Goal: Information Seeking & Learning: Learn about a topic

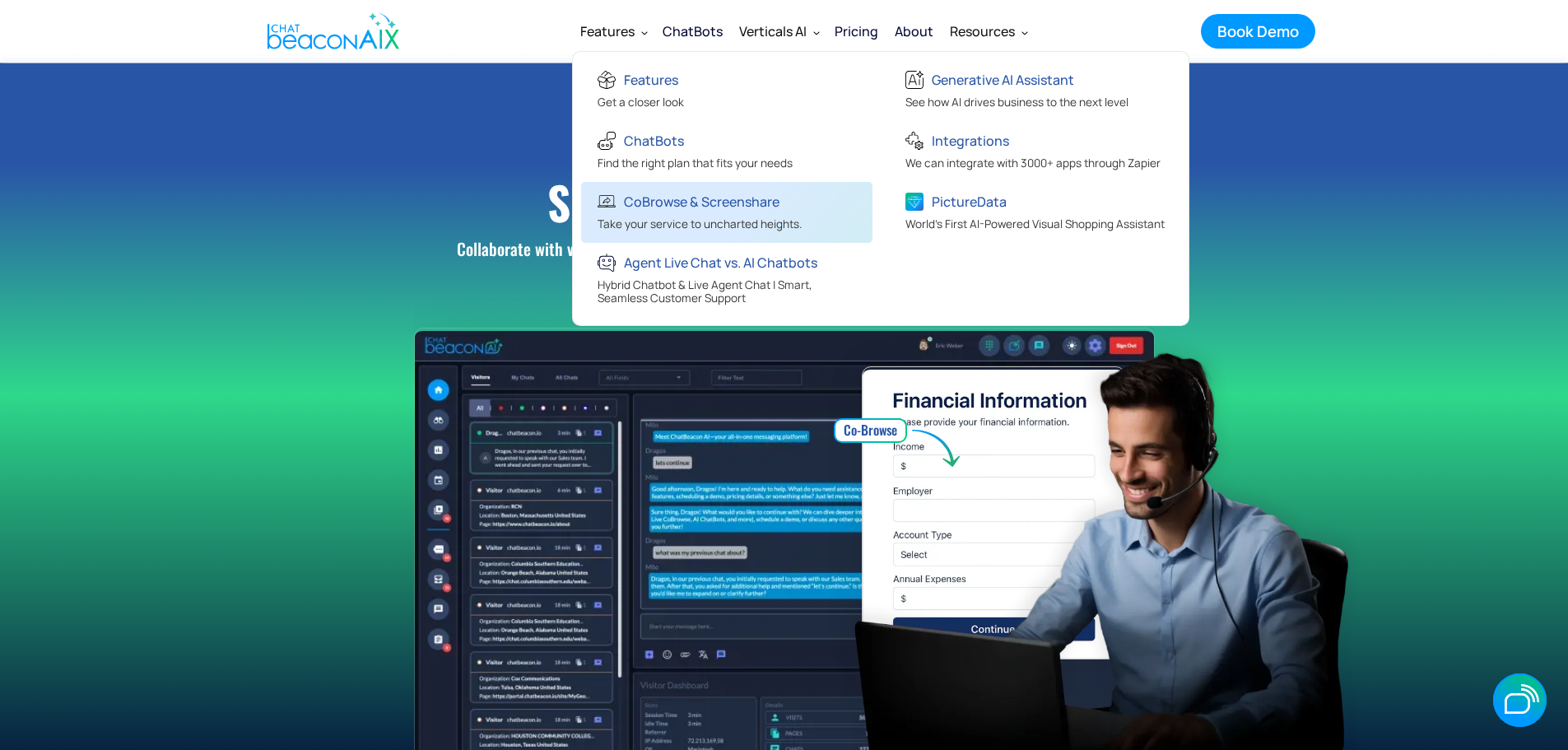
click at [672, 199] on div "CoBrowse & Screenshare" at bounding box center [702, 201] width 156 height 23
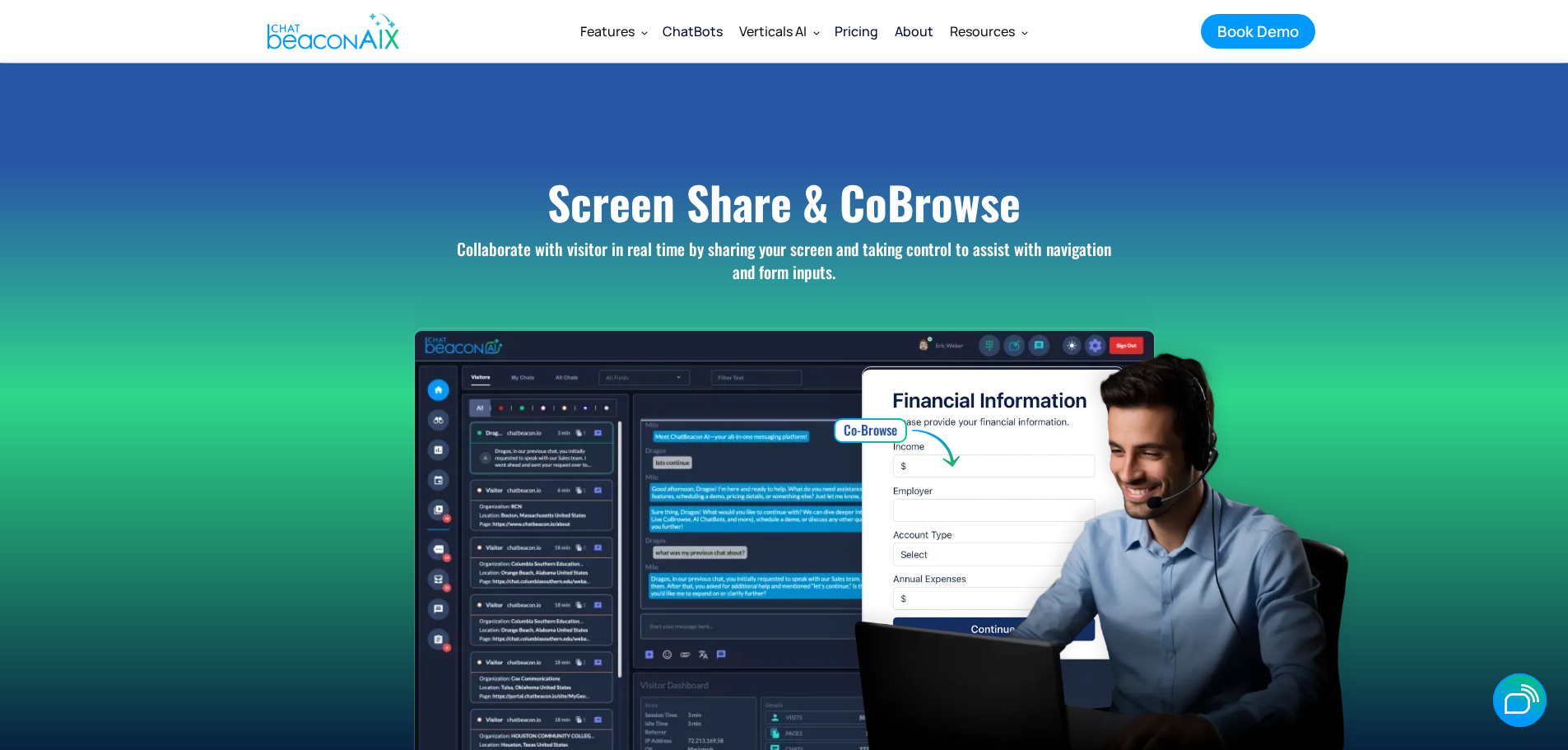
click at [704, 32] on div "ChatBots" at bounding box center [693, 31] width 60 height 23
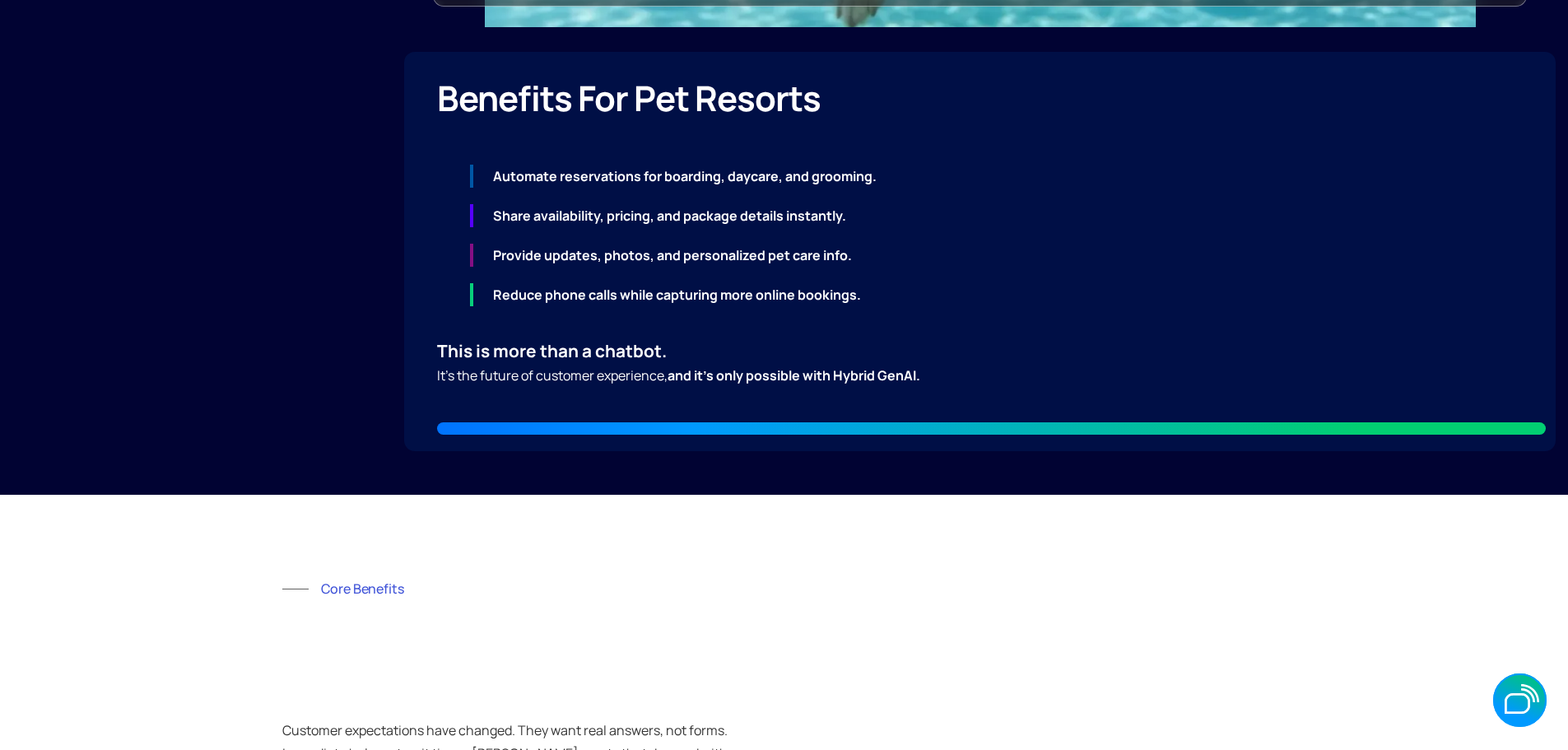
scroll to position [5024, 0]
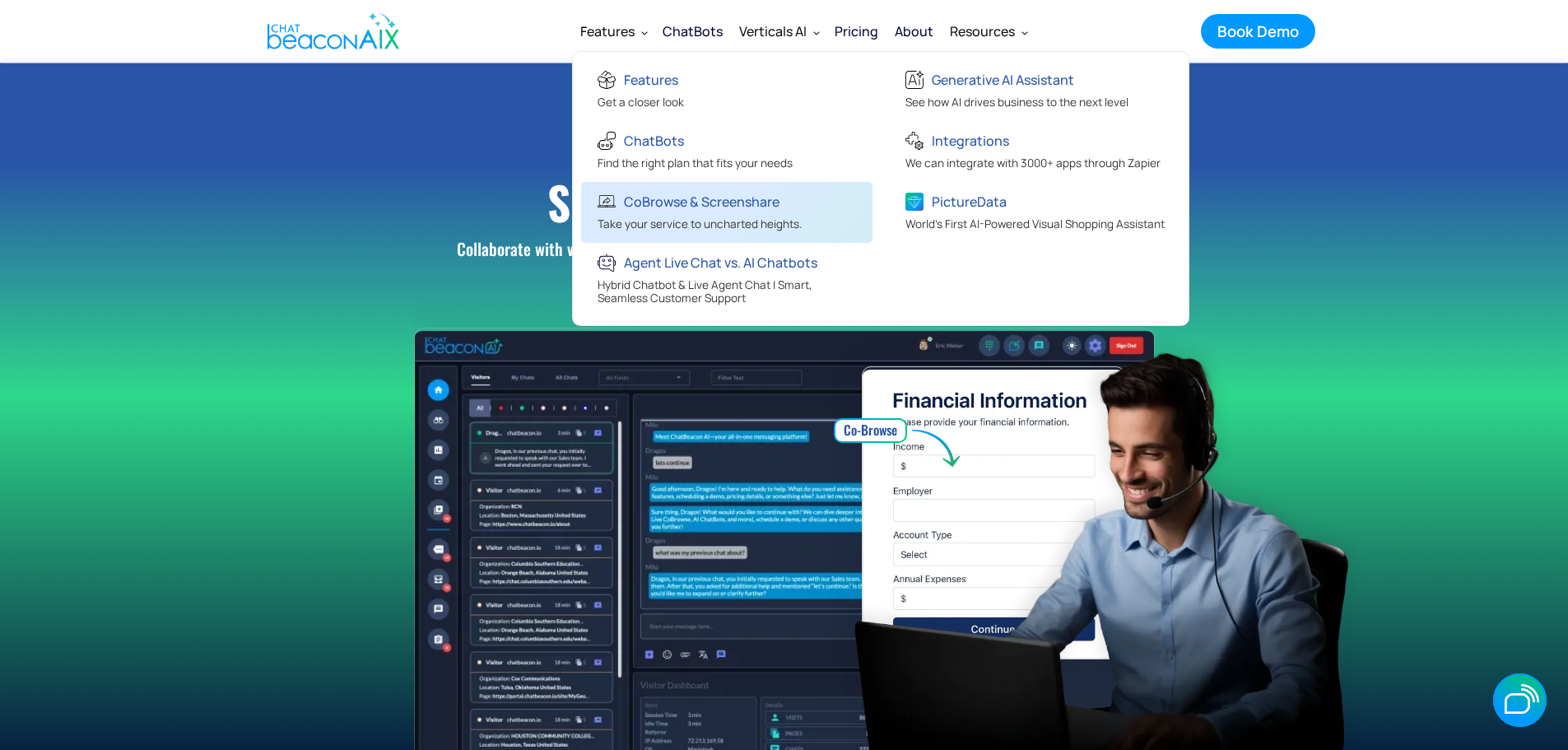
click at [651, 202] on div "CoBrowse & Screenshare" at bounding box center [702, 201] width 156 height 23
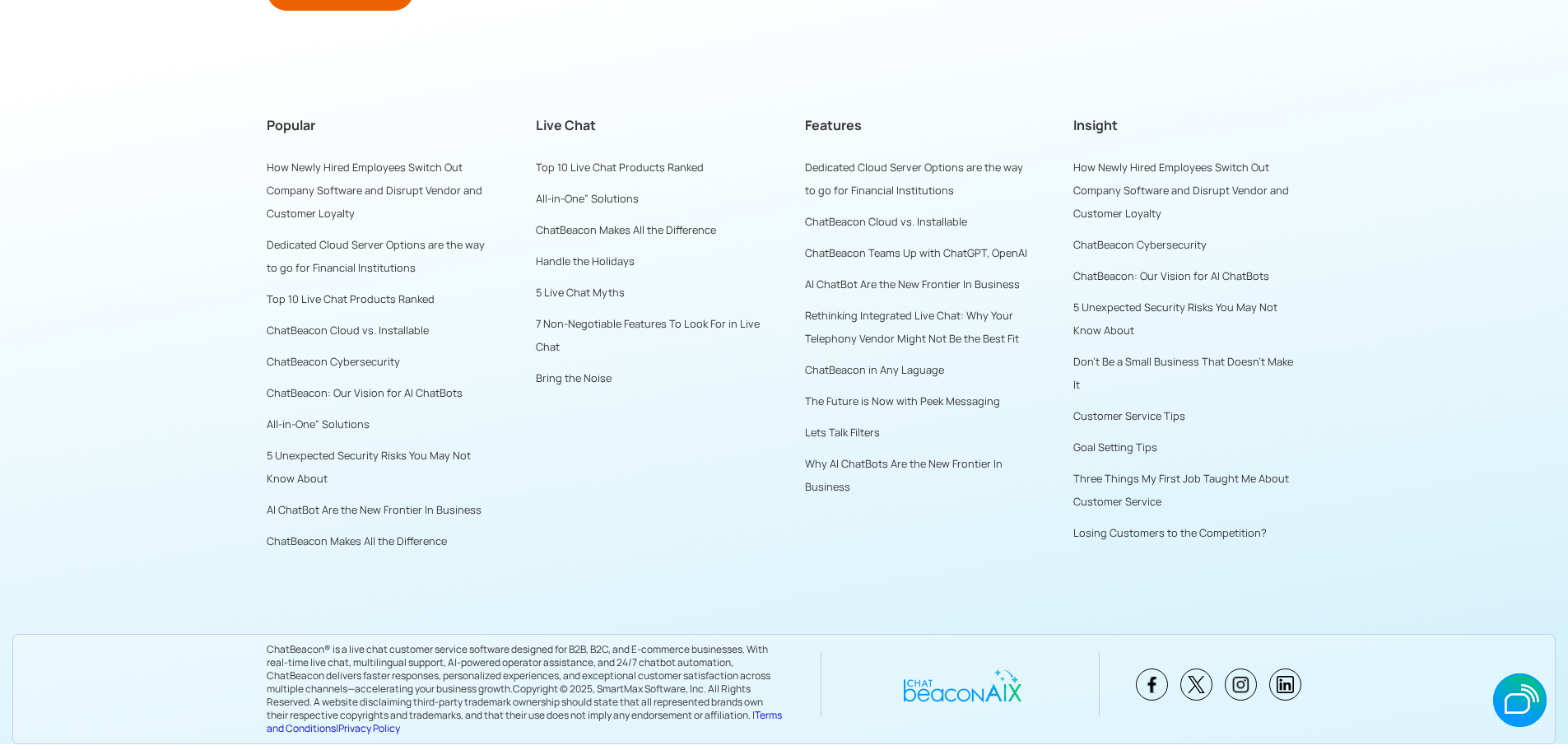
scroll to position [5271, 0]
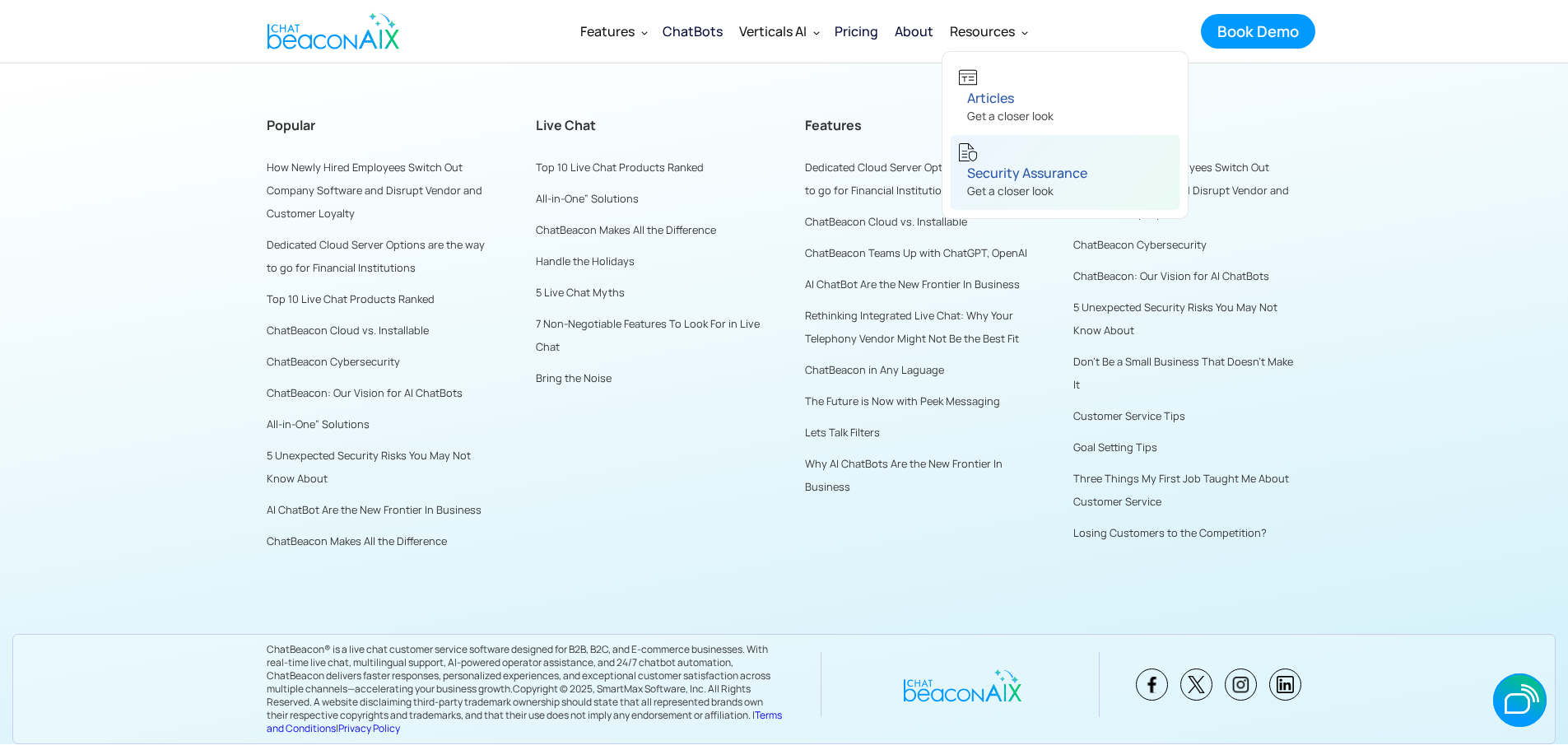
click at [1013, 178] on div "Security Assurance" at bounding box center [1027, 172] width 120 height 23
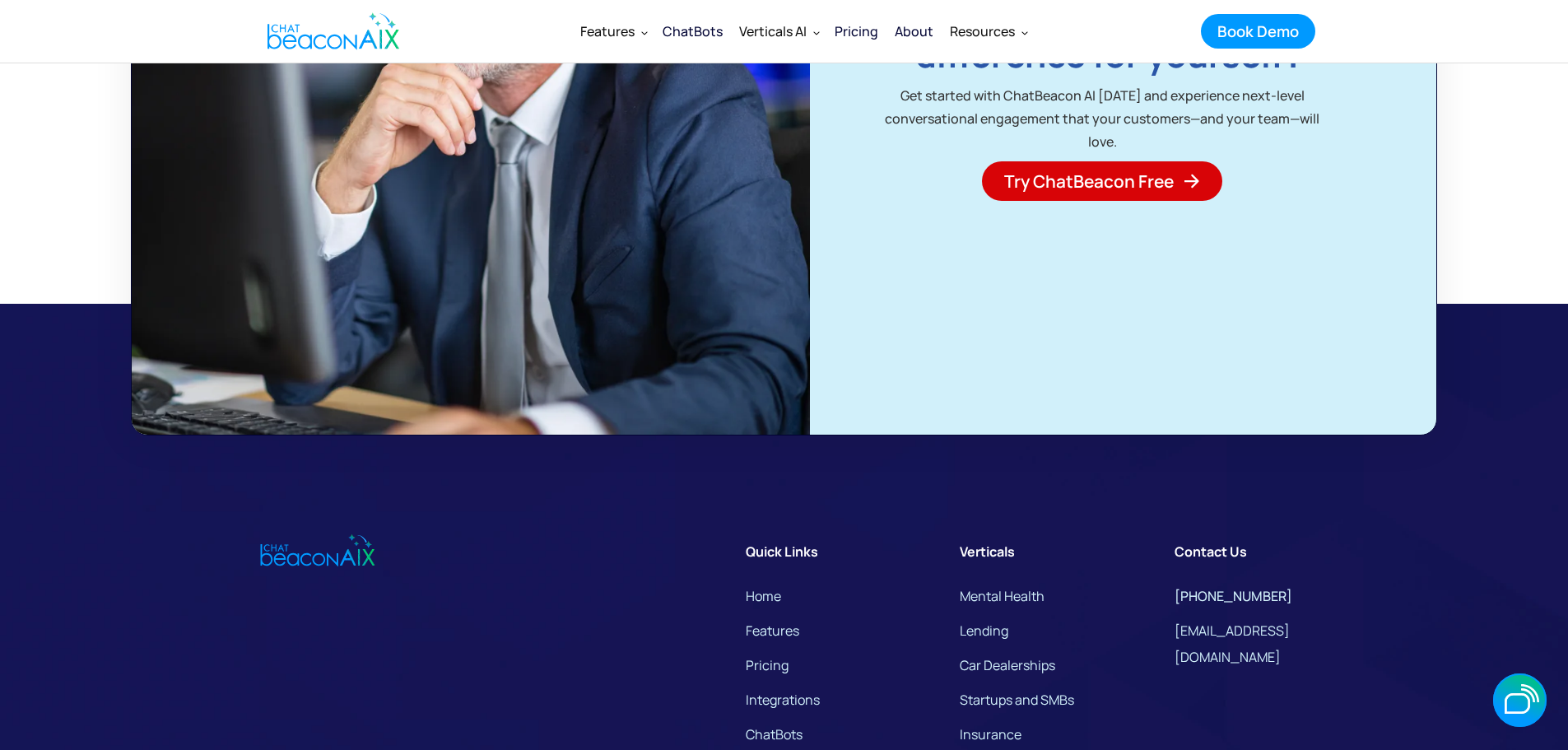
scroll to position [2306, 0]
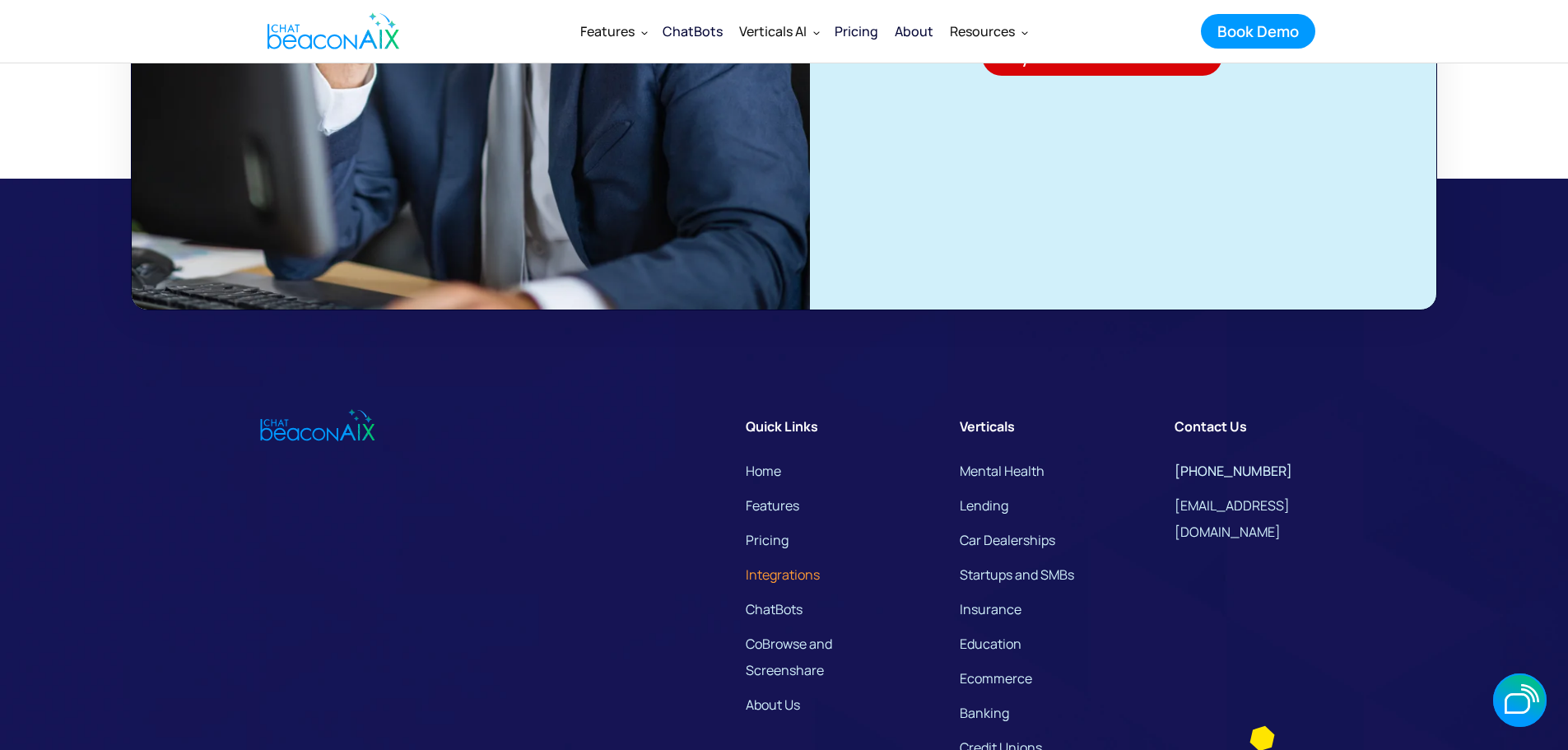
click at [792, 568] on link "Integrations" at bounding box center [782, 575] width 74 height 26
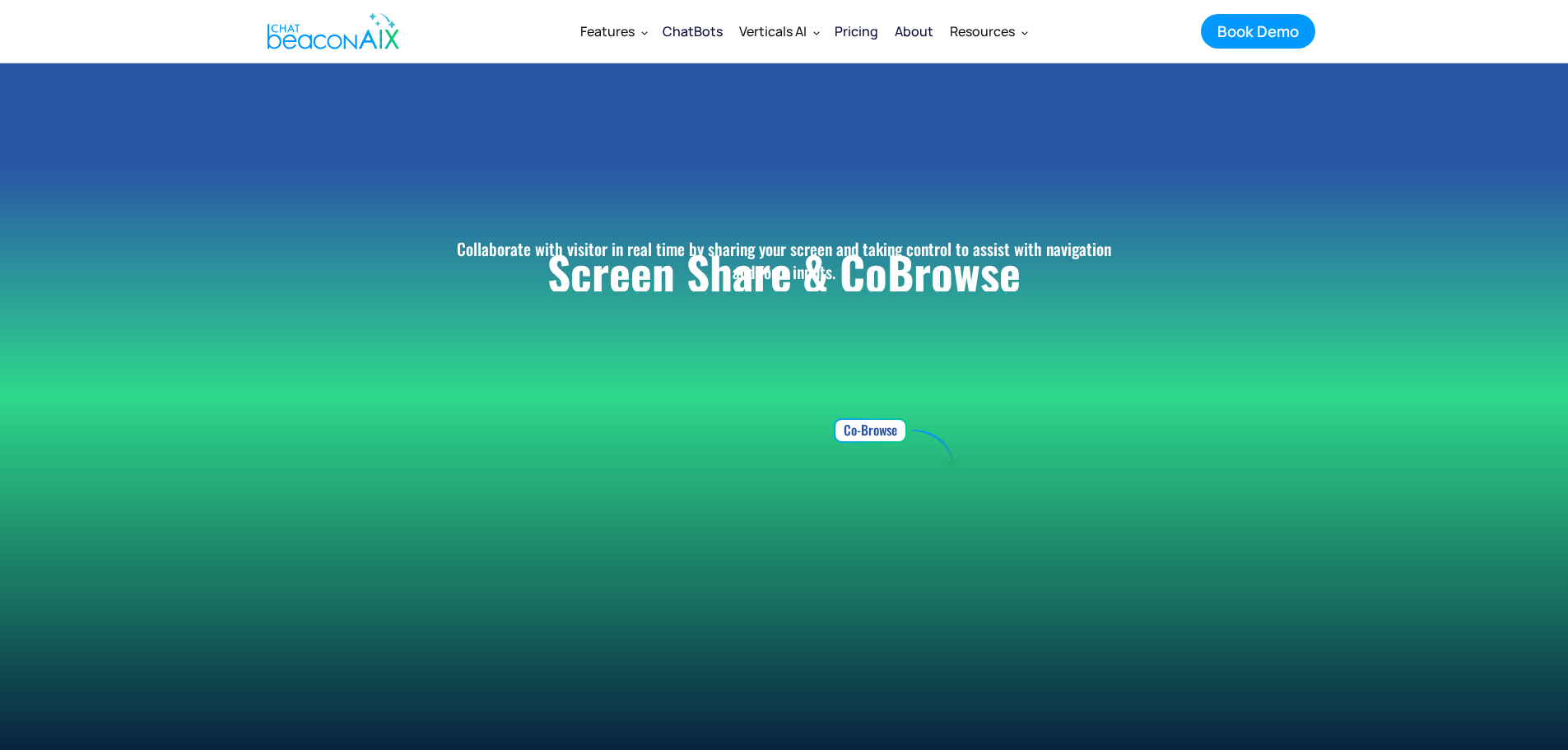
scroll to position [5271, 0]
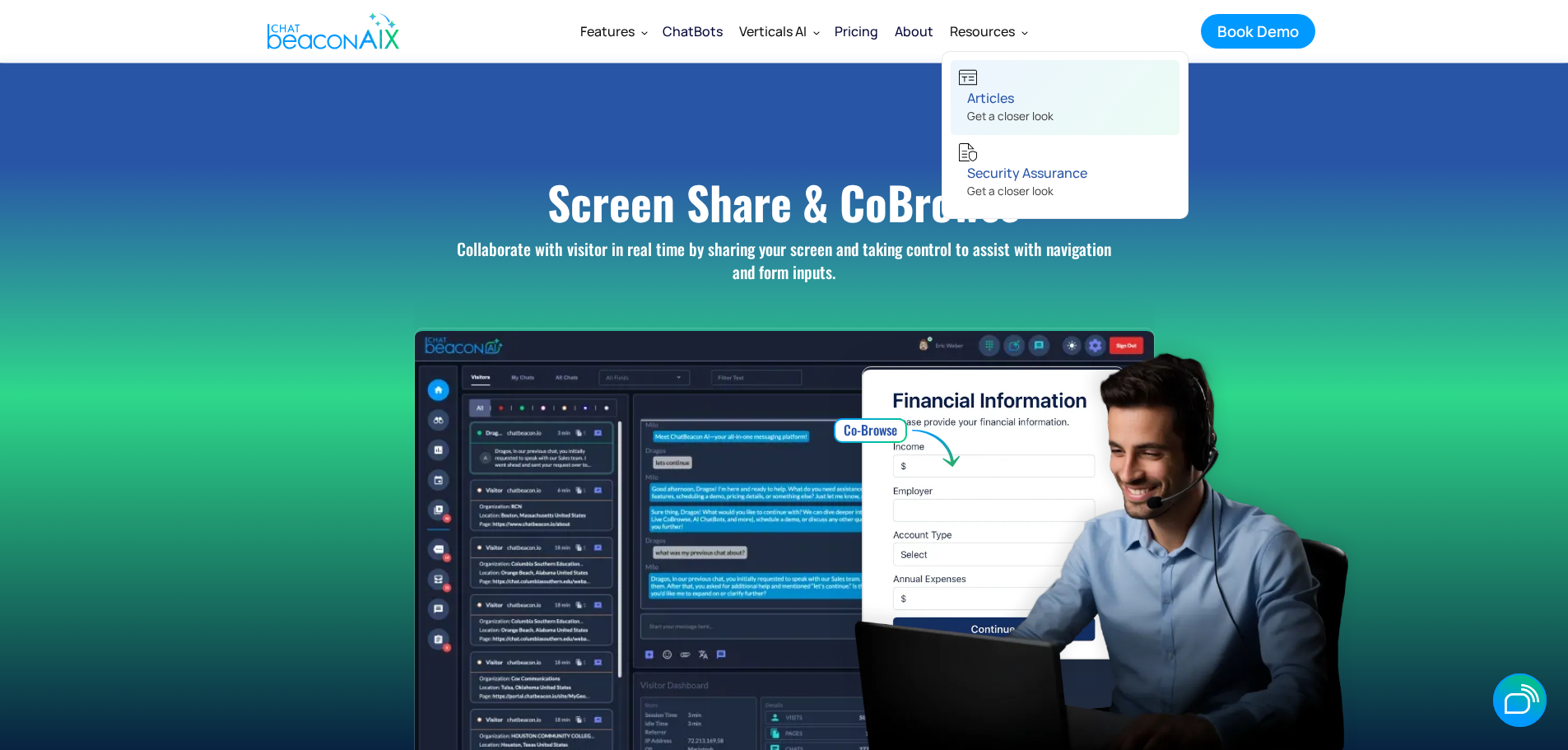
click at [1005, 102] on div "Articles" at bounding box center [1010, 97] width 86 height 23
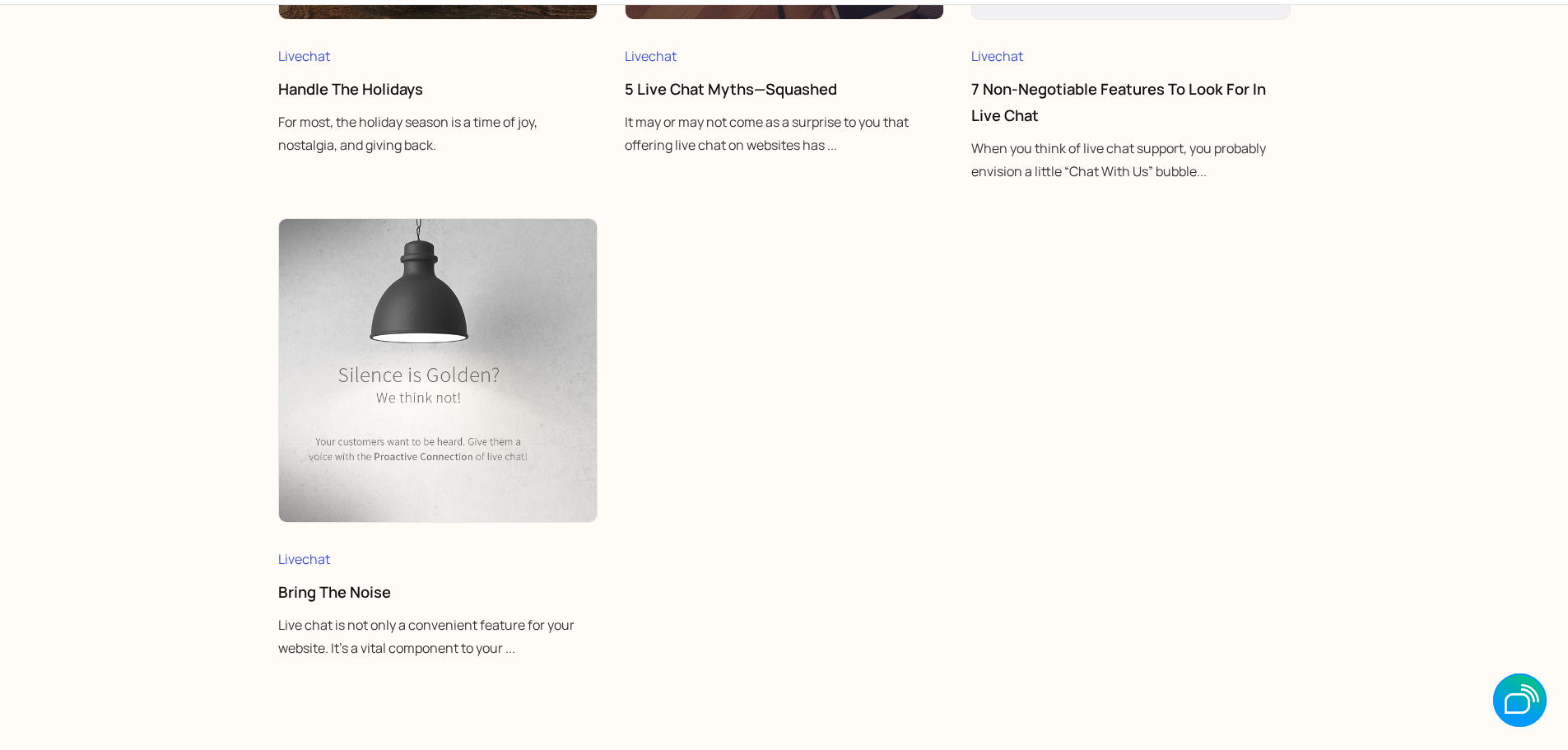
scroll to position [6013, 0]
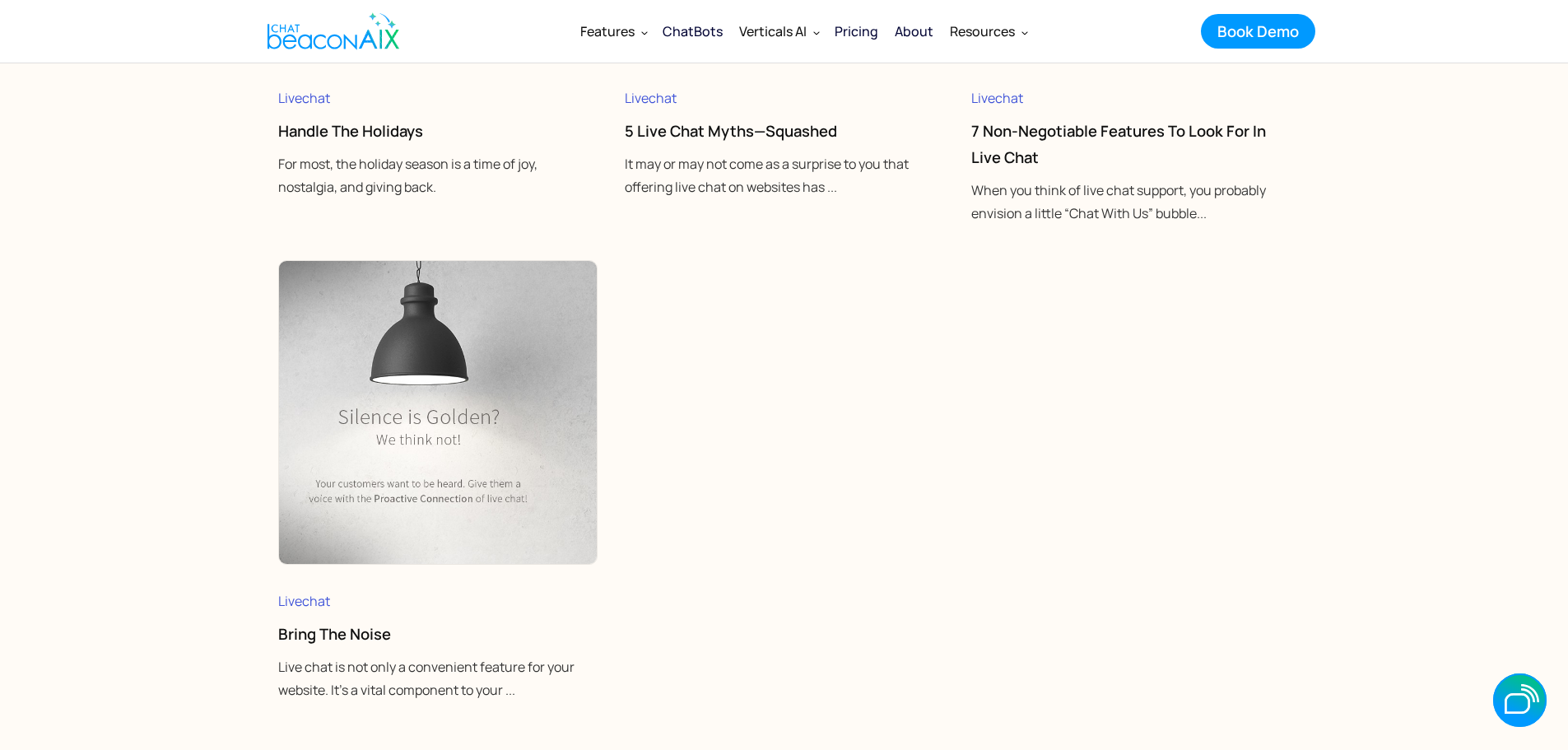
click at [998, 156] on link "7 Non-Negotiable Features To Look For in Live Chat" at bounding box center [1118, 143] width 294 height 48
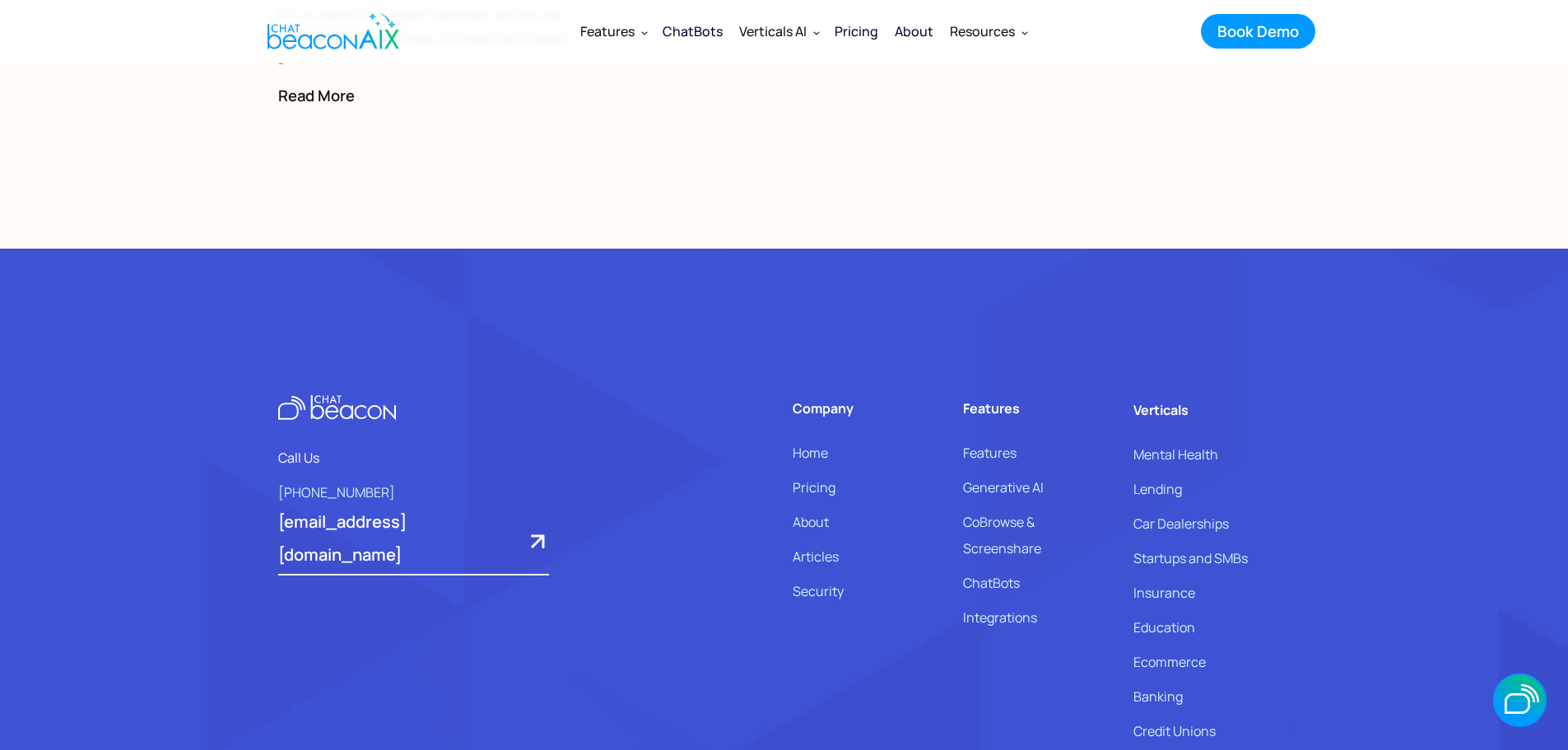
scroll to position [4118, 0]
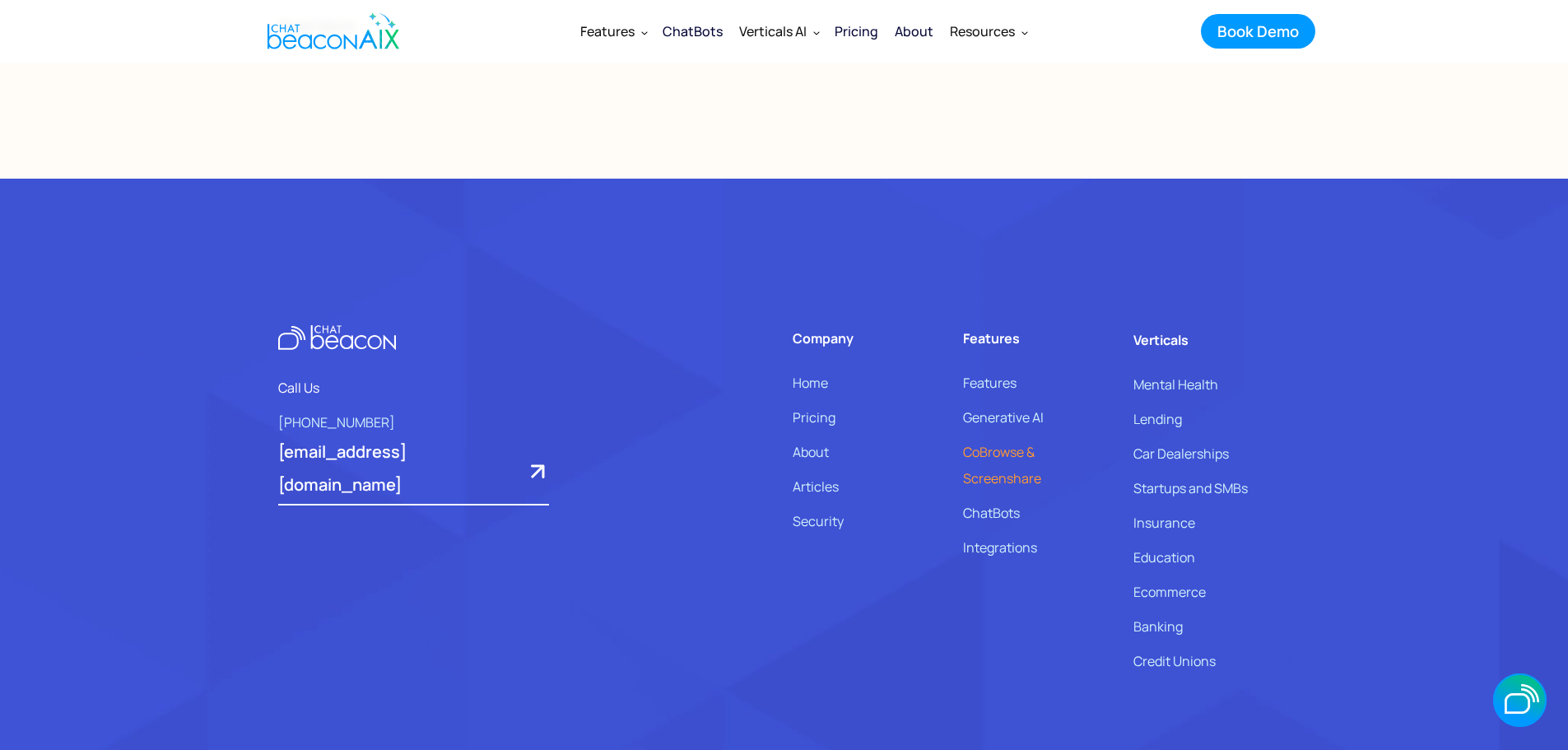
click at [963, 471] on link "CoBrowse & Screenshare" at bounding box center [1002, 465] width 78 height 53
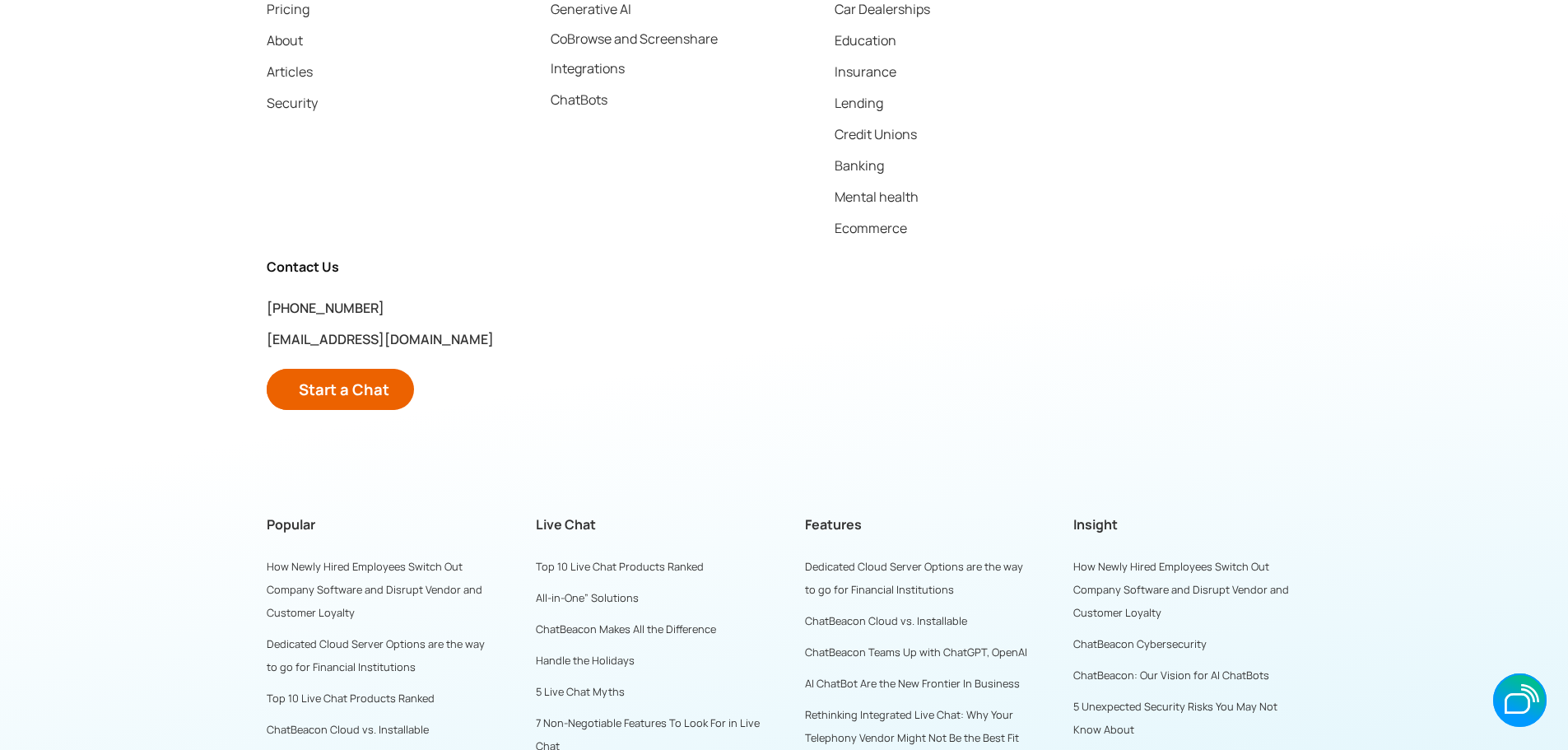
scroll to position [4859, 0]
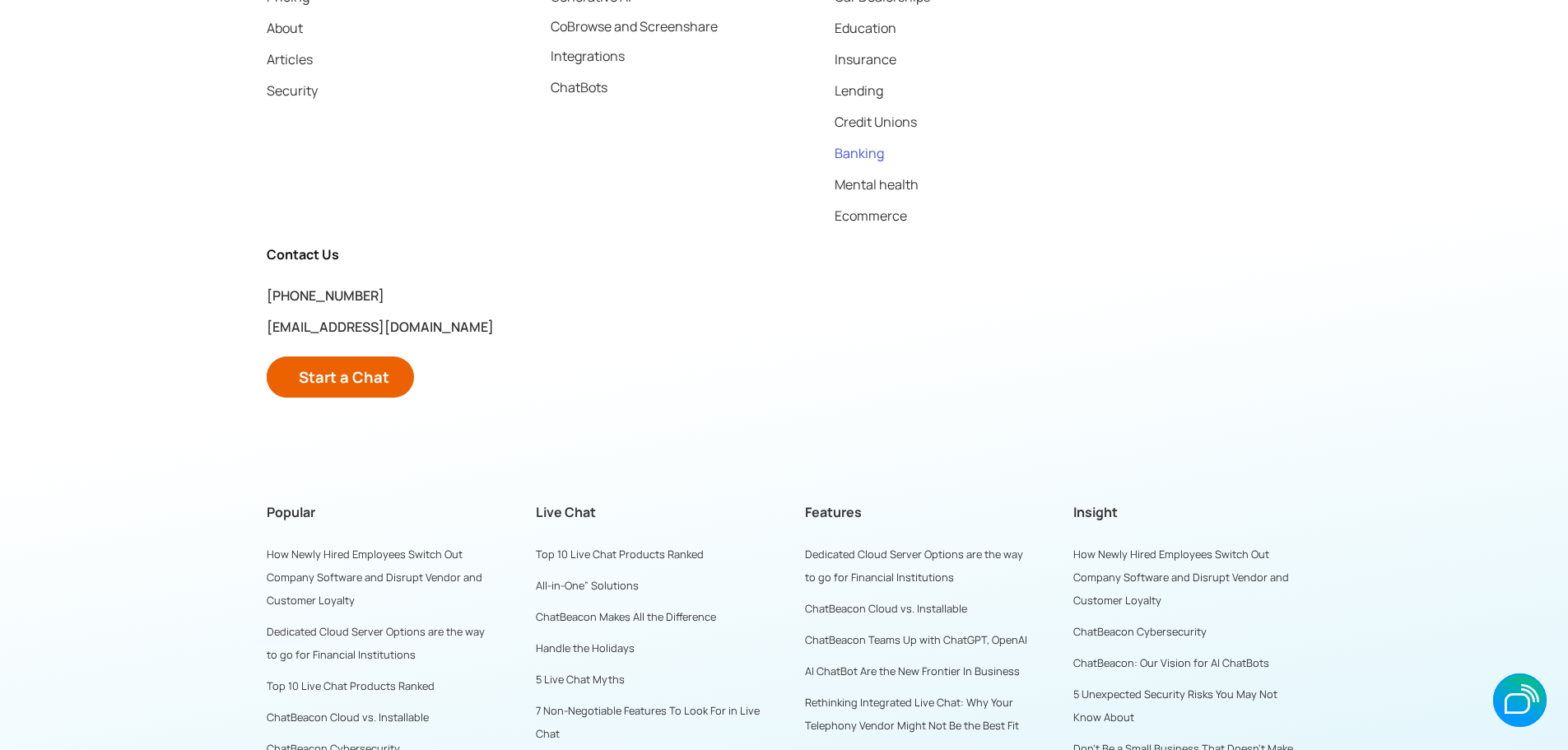
click at [861, 164] on link "Banking" at bounding box center [859, 153] width 49 height 23
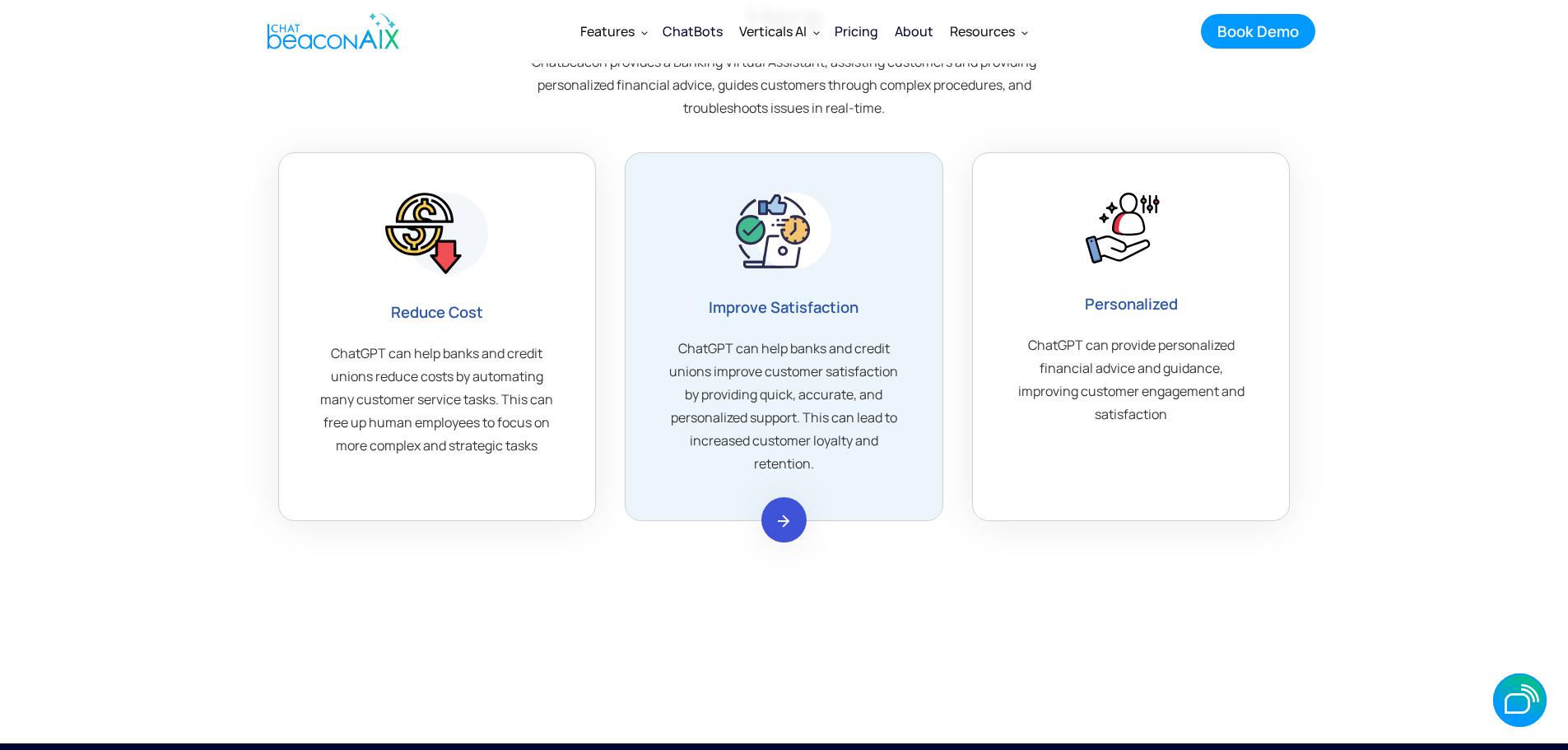
scroll to position [1894, 0]
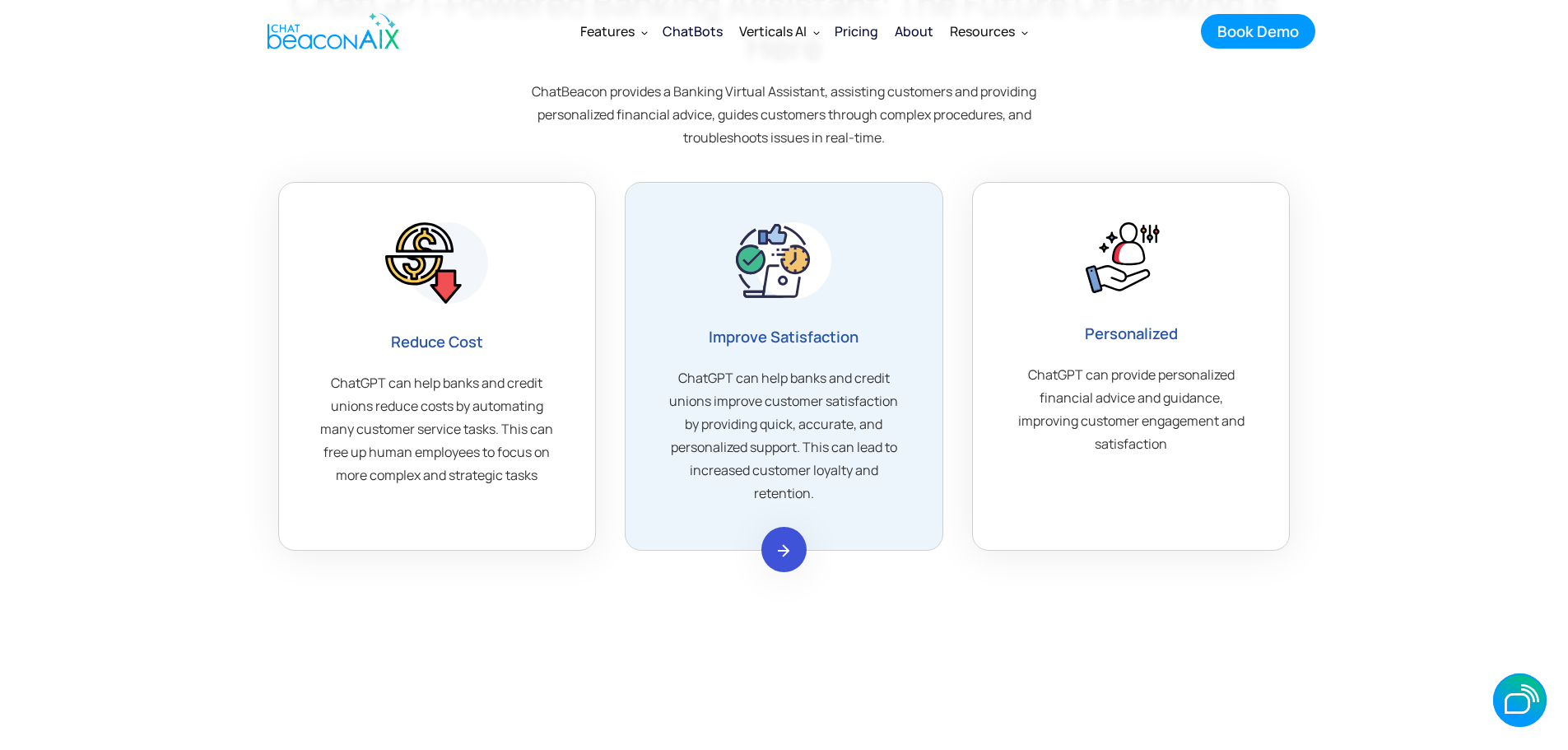
click at [785, 538] on link at bounding box center [784, 549] width 45 height 45
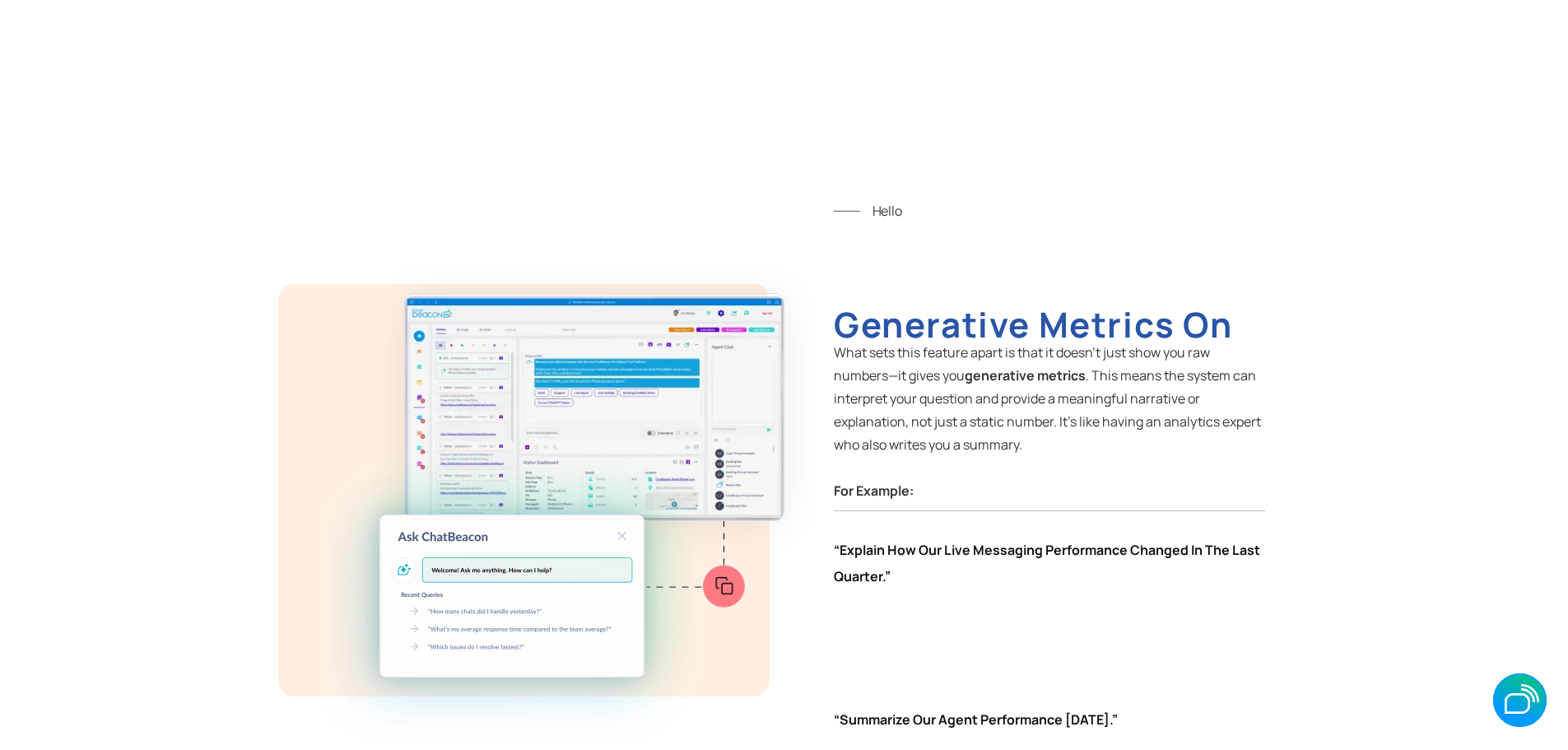
scroll to position [3047, 0]
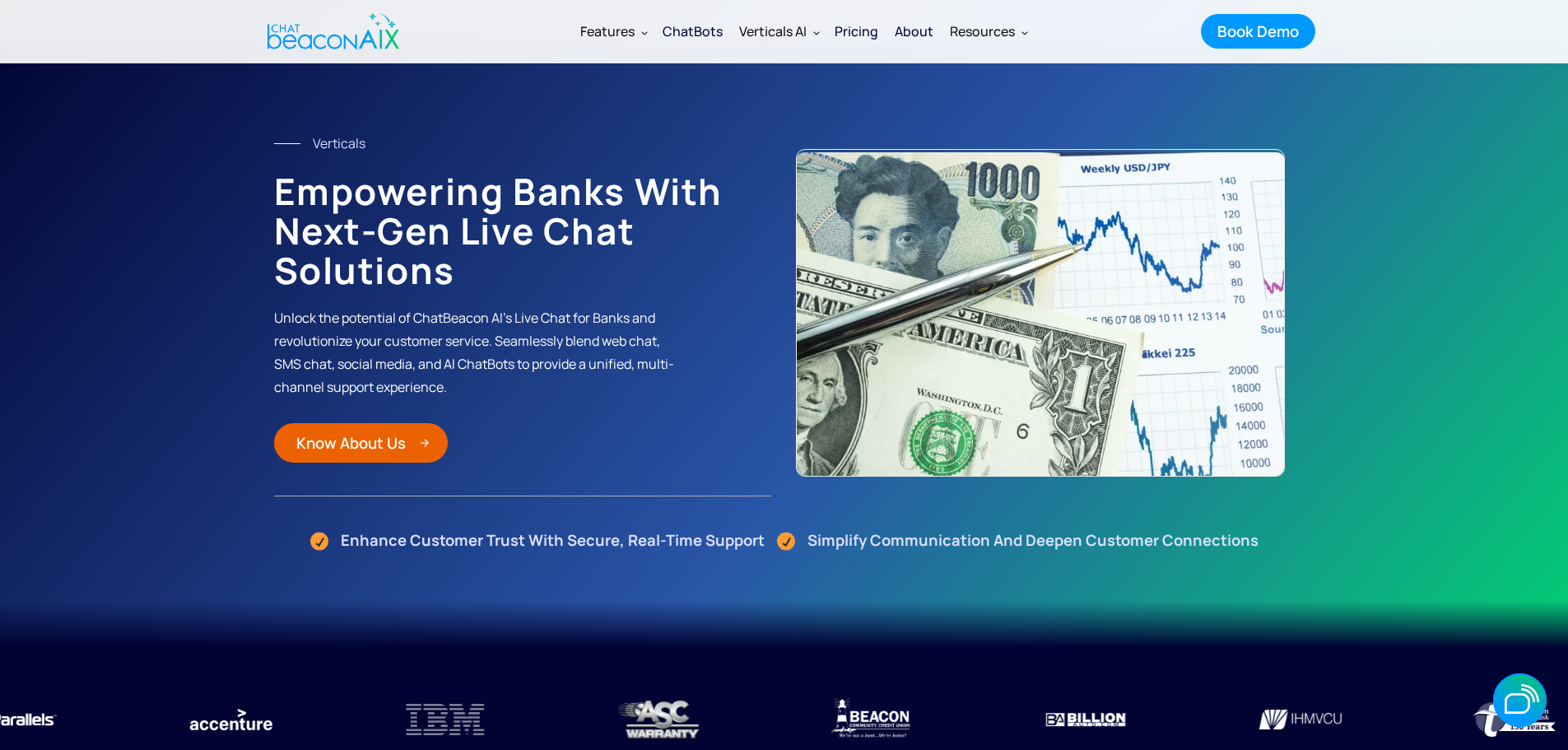
click at [382, 439] on div "Know About Us" at bounding box center [350, 443] width 110 height 22
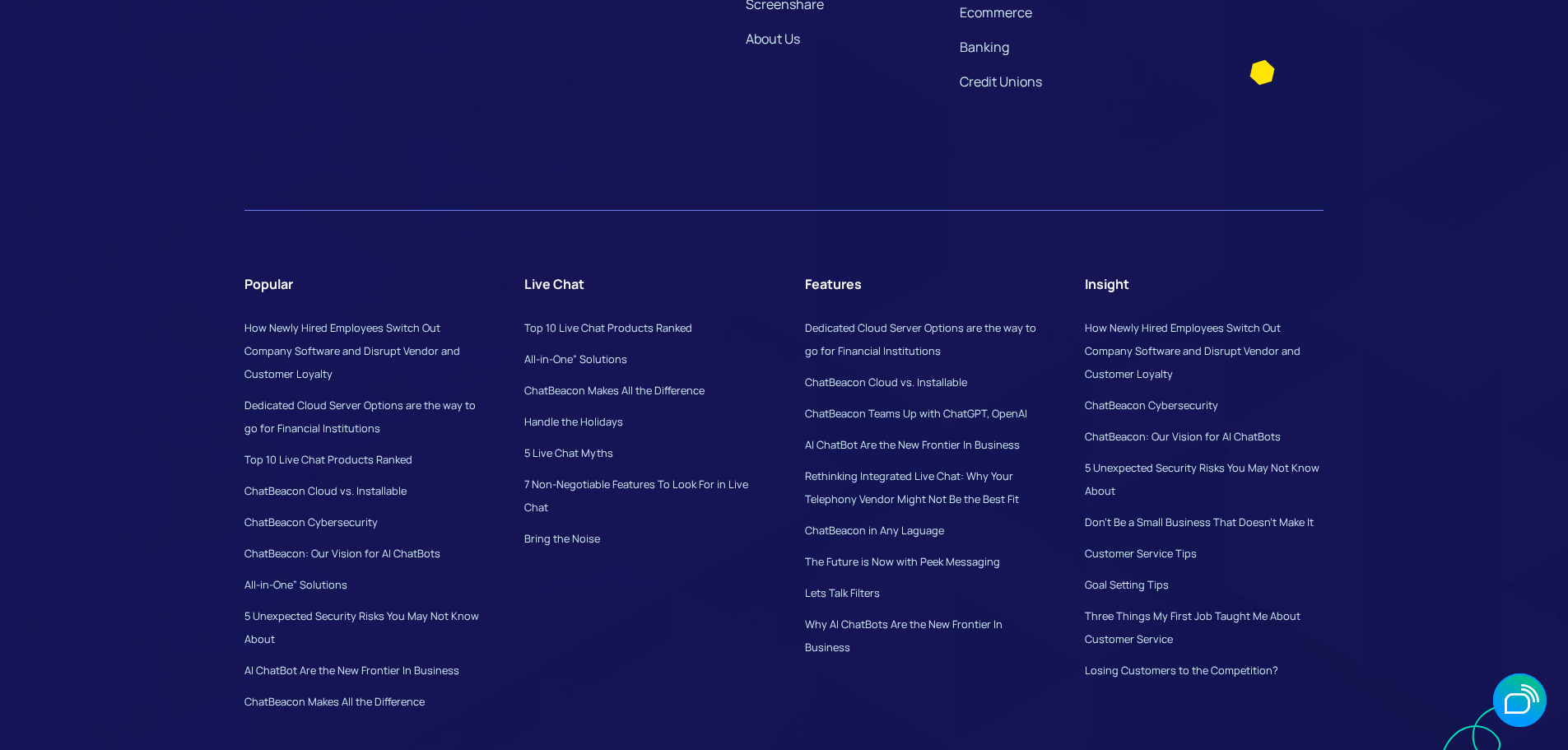
scroll to position [4859, 0]
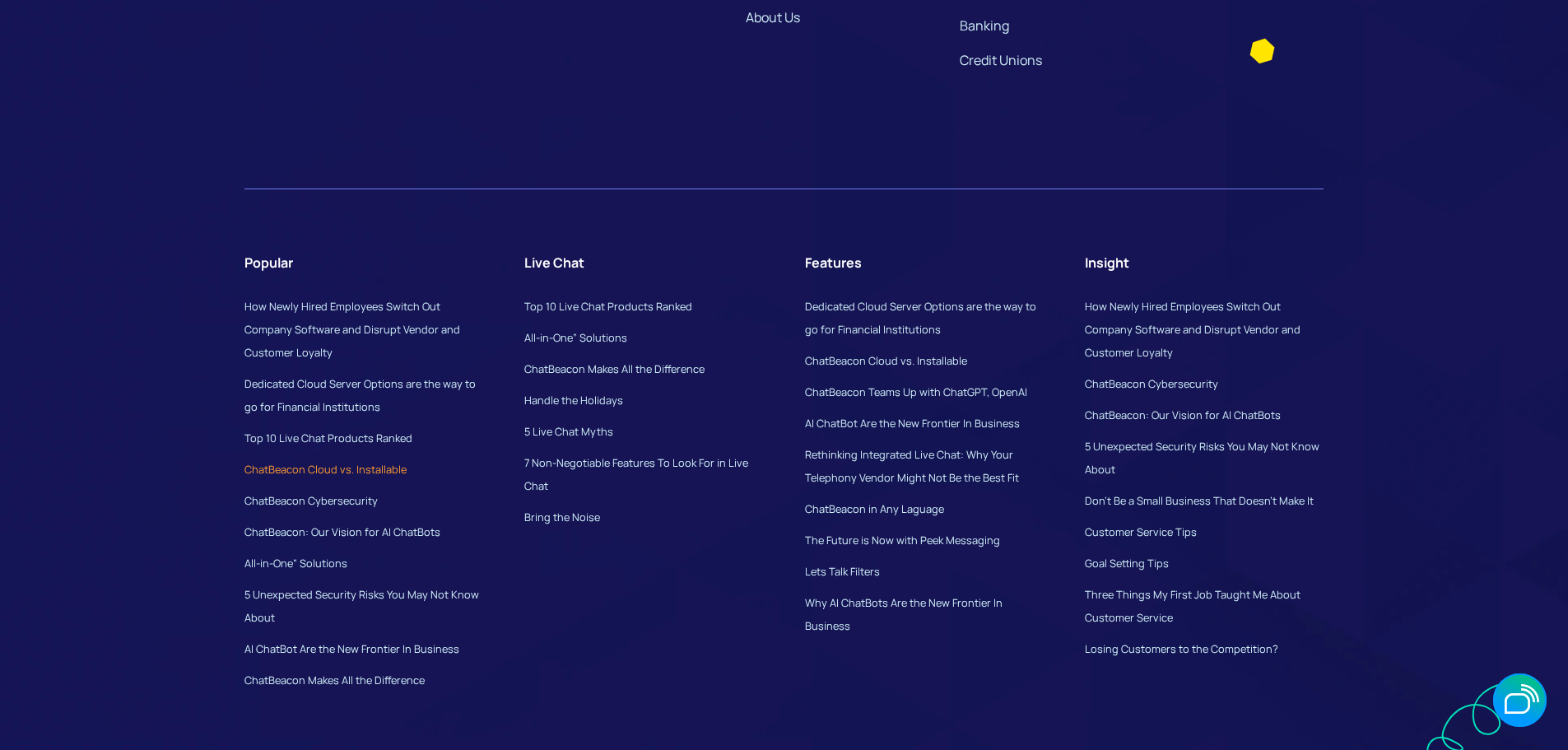
click at [366, 477] on link "ChatBeacon Cloud vs. Installable" at bounding box center [325, 470] width 162 height 15
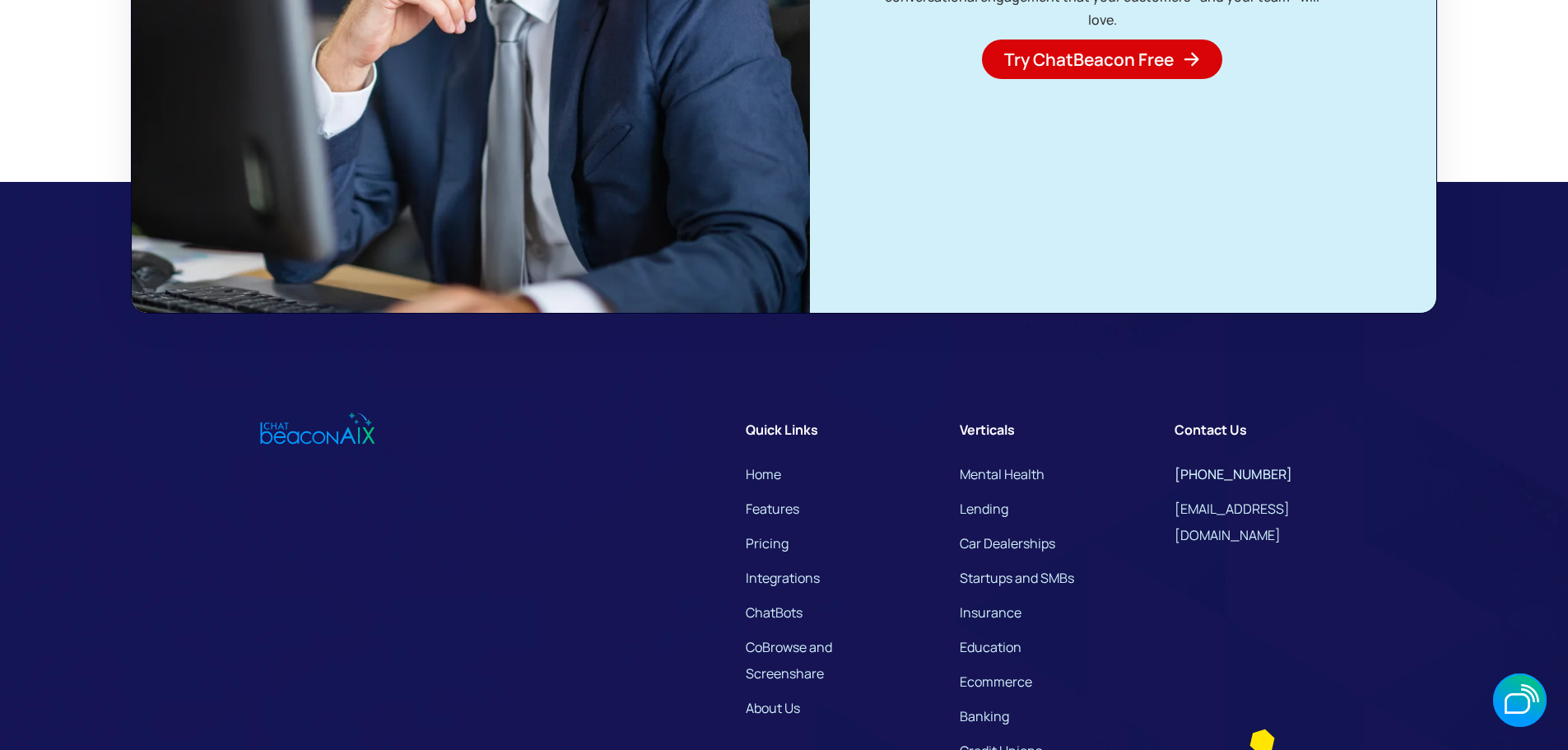
scroll to position [4365, 0]
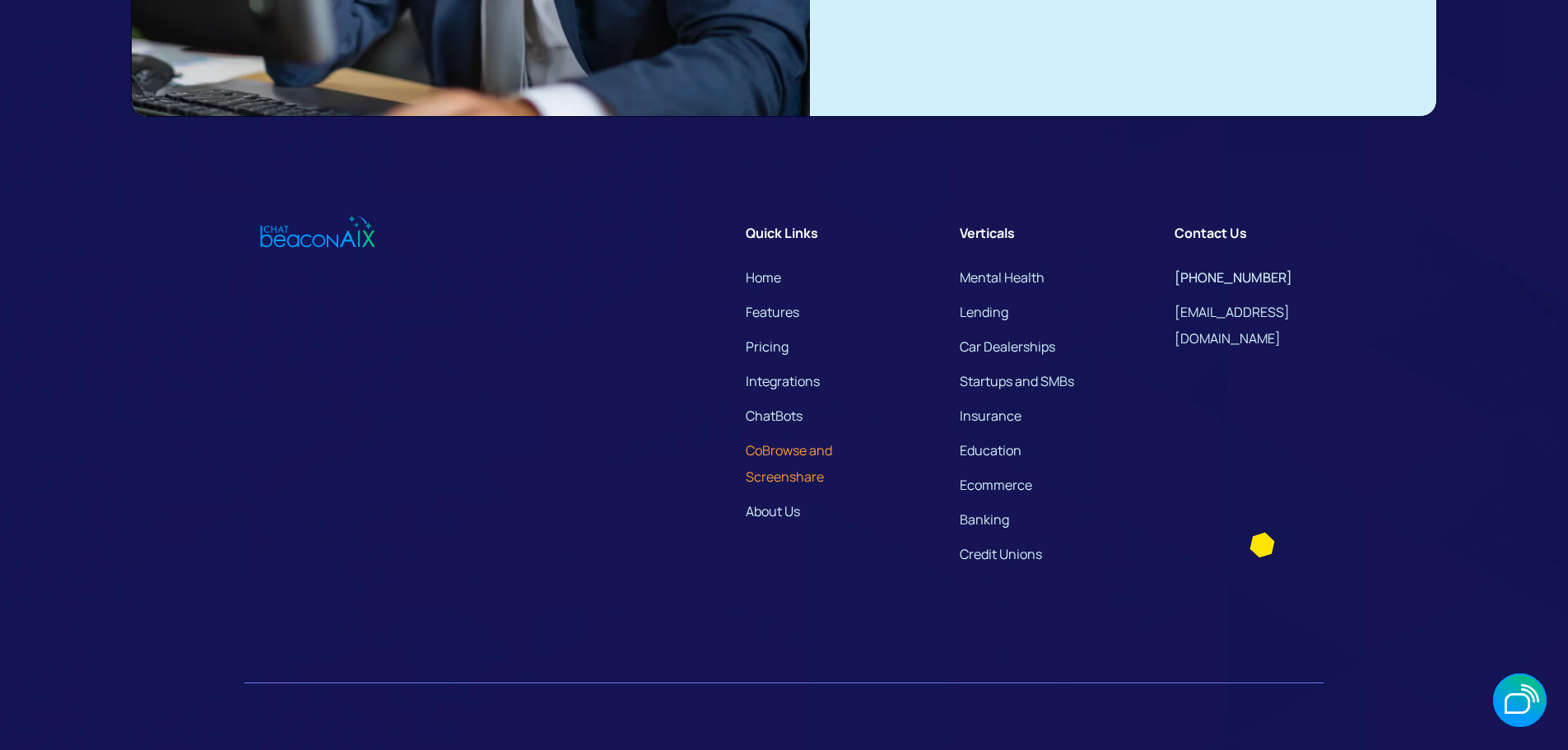
click at [807, 490] on link "CoBrowse and Screenshare" at bounding box center [820, 463] width 149 height 53
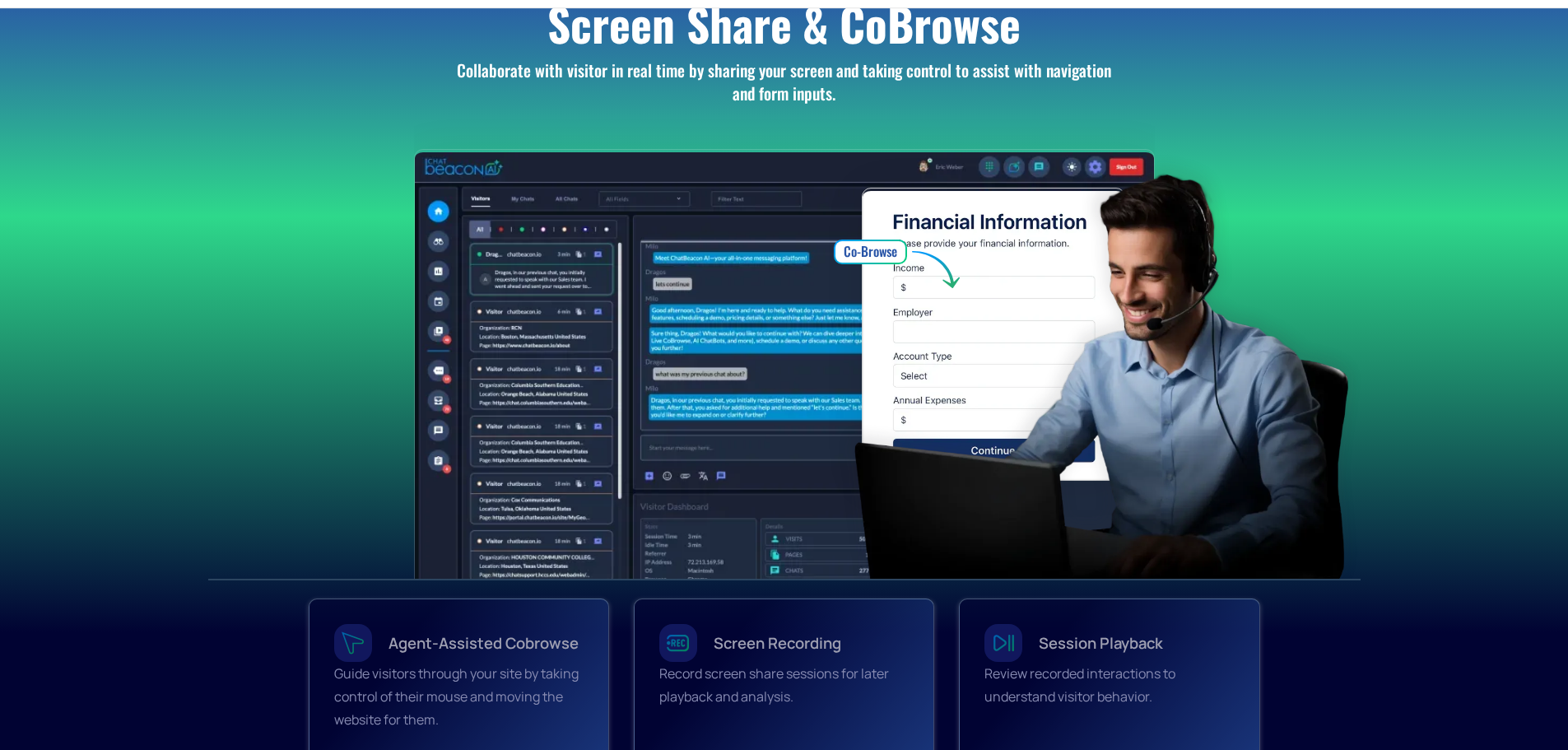
click at [988, 381] on img at bounding box center [1117, 361] width 576 height 437
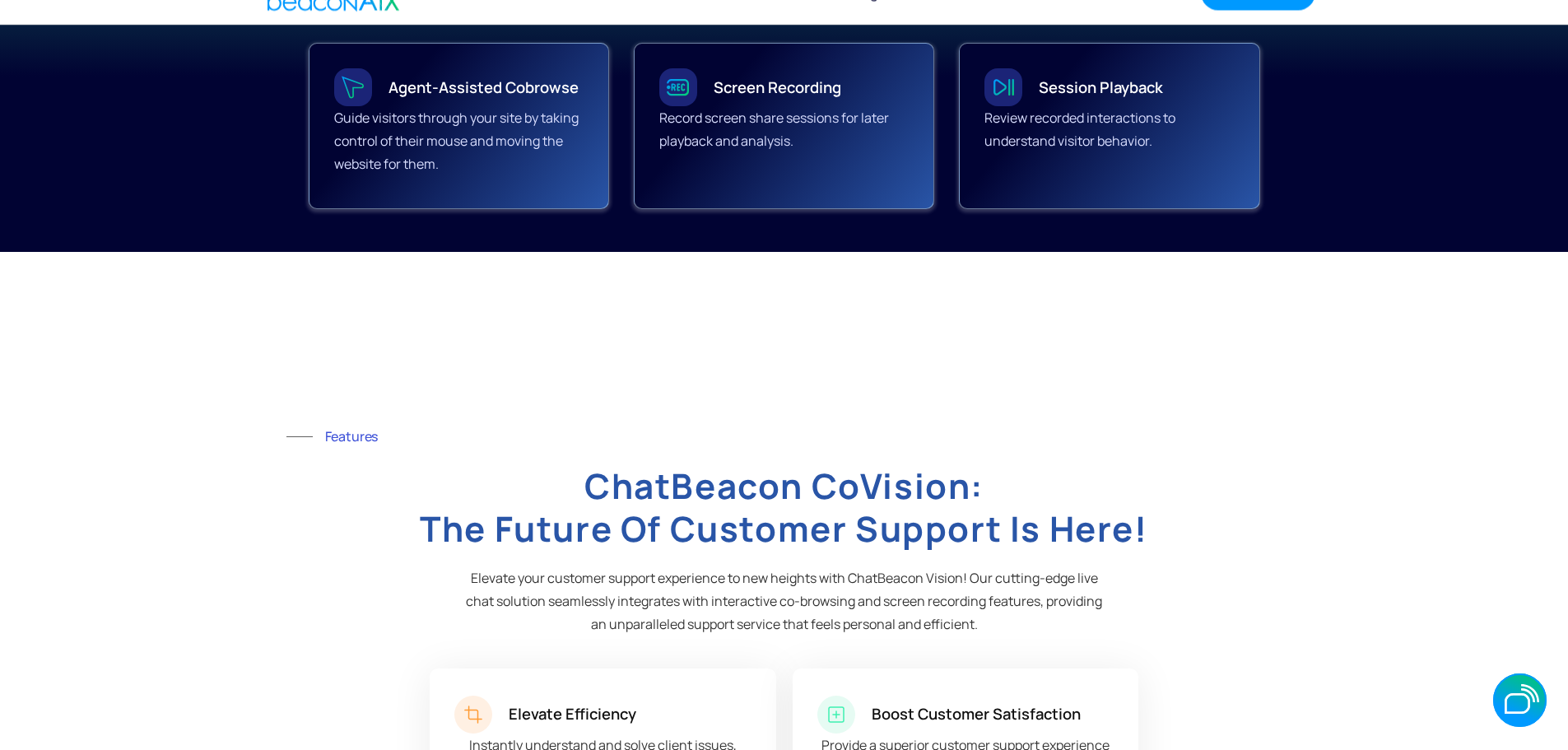
scroll to position [742, 0]
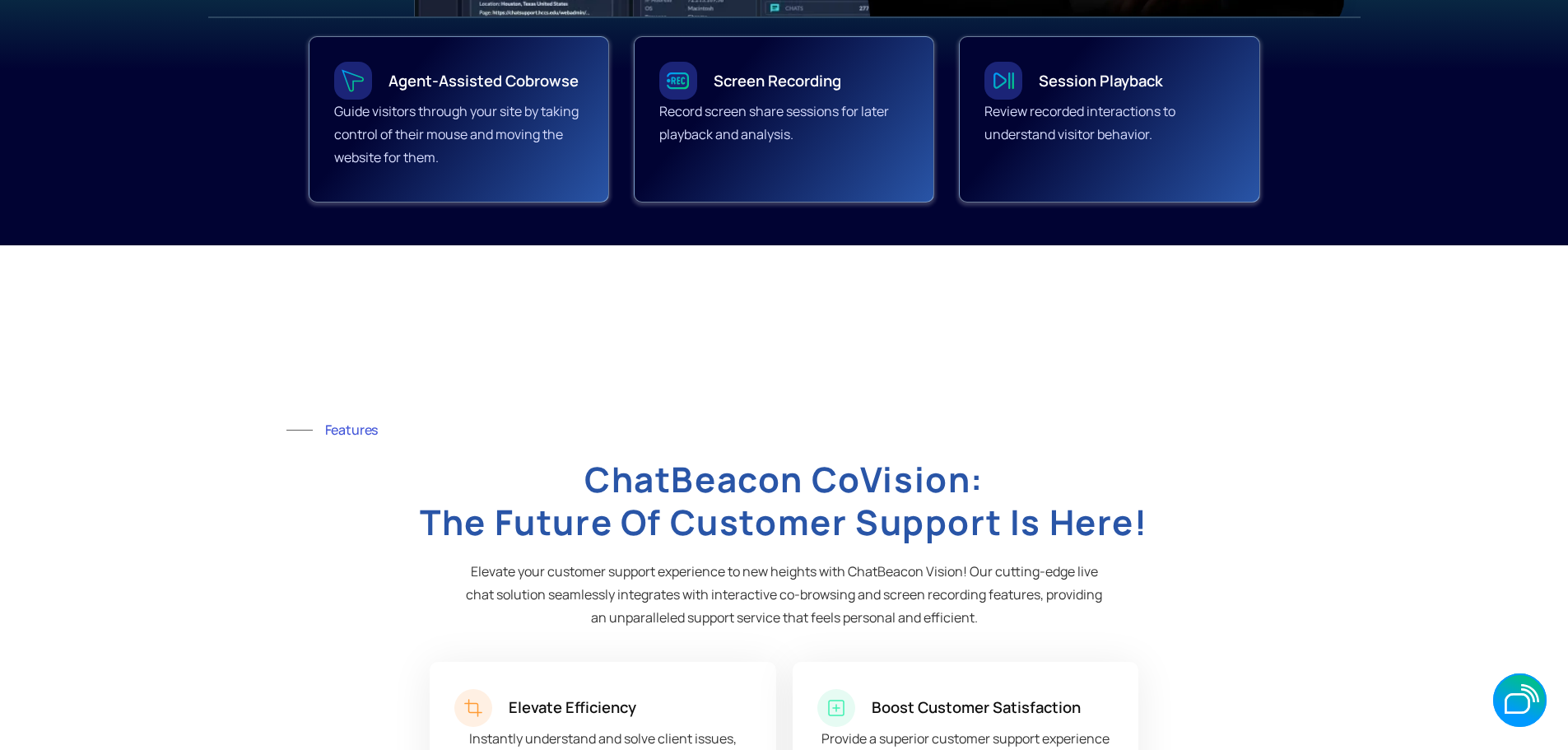
click at [367, 100] on div at bounding box center [353, 81] width 38 height 38
drag, startPoint x: 1009, startPoint y: 271, endPoint x: 1059, endPoint y: 256, distance: 52.2
click at [1008, 146] on p "Review recorded interactions to understand visitor behavior." at bounding box center [1109, 122] width 249 height 46
drag, startPoint x: 1292, startPoint y: 251, endPoint x: 1218, endPoint y: 259, distance: 74.4
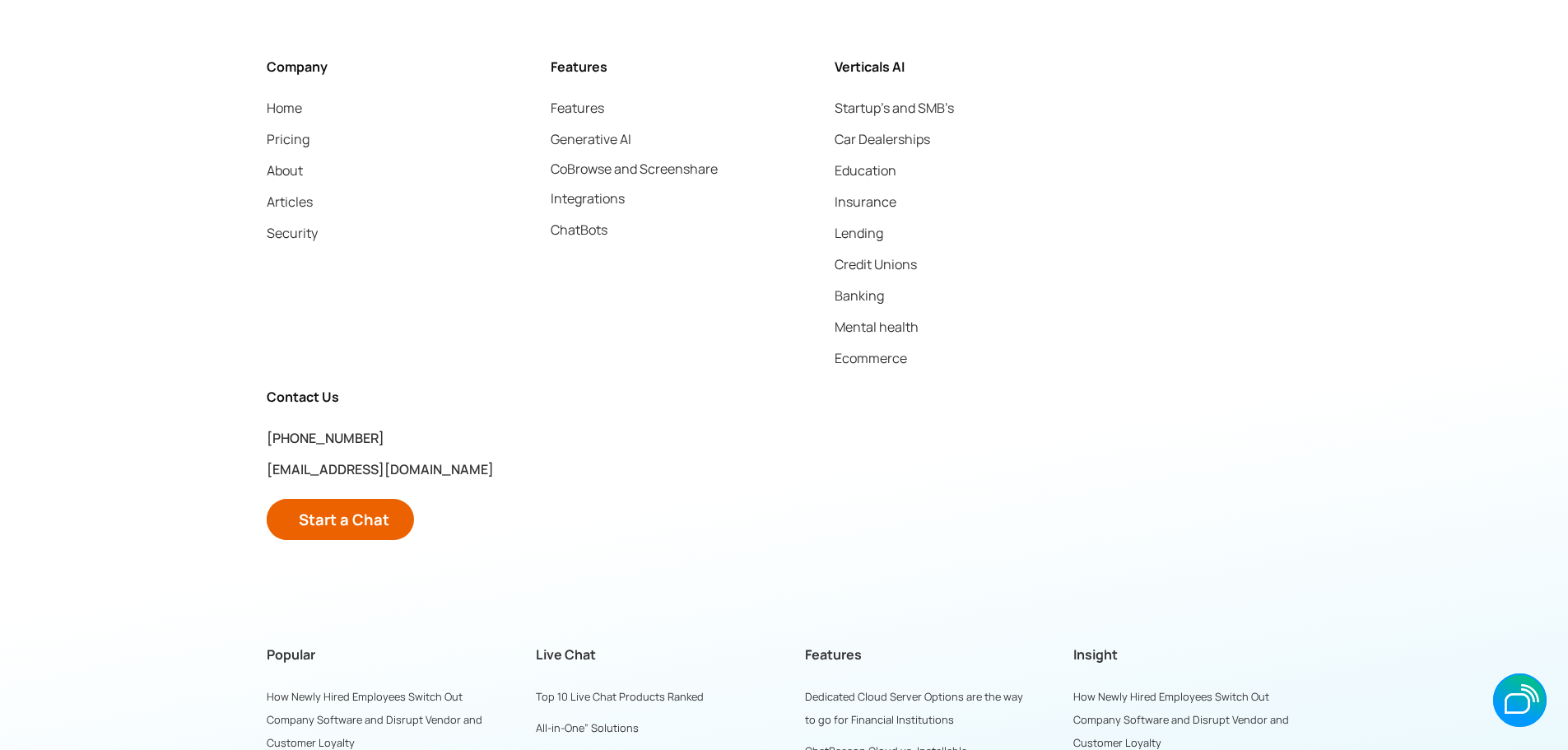
scroll to position [4859, 0]
